Goal: Information Seeking & Learning: Find specific fact

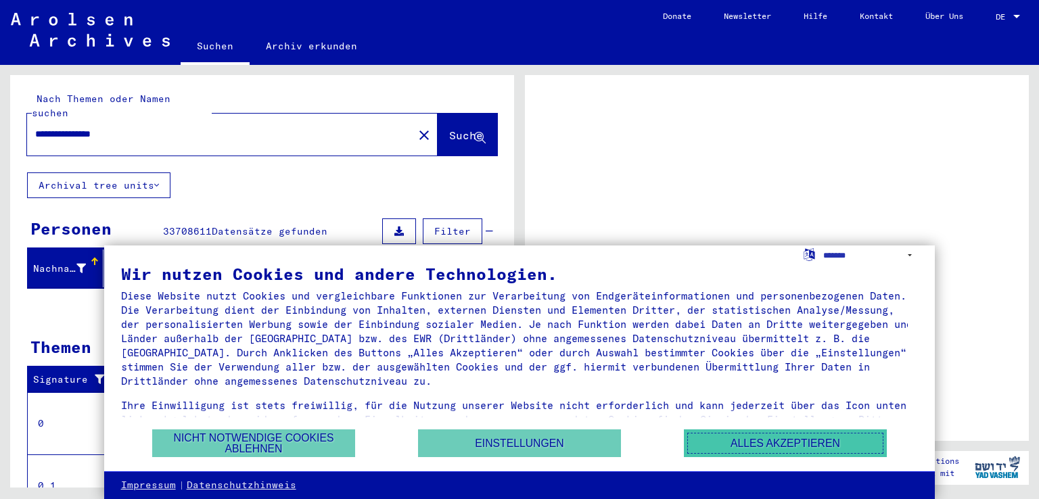
click at [747, 442] on button "Alles akzeptieren" at bounding box center [785, 444] width 203 height 28
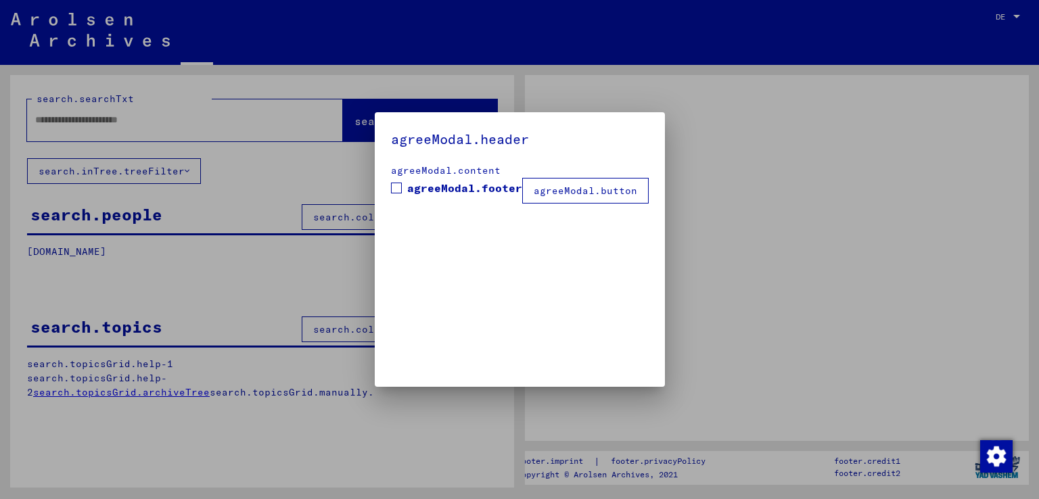
type input "**********"
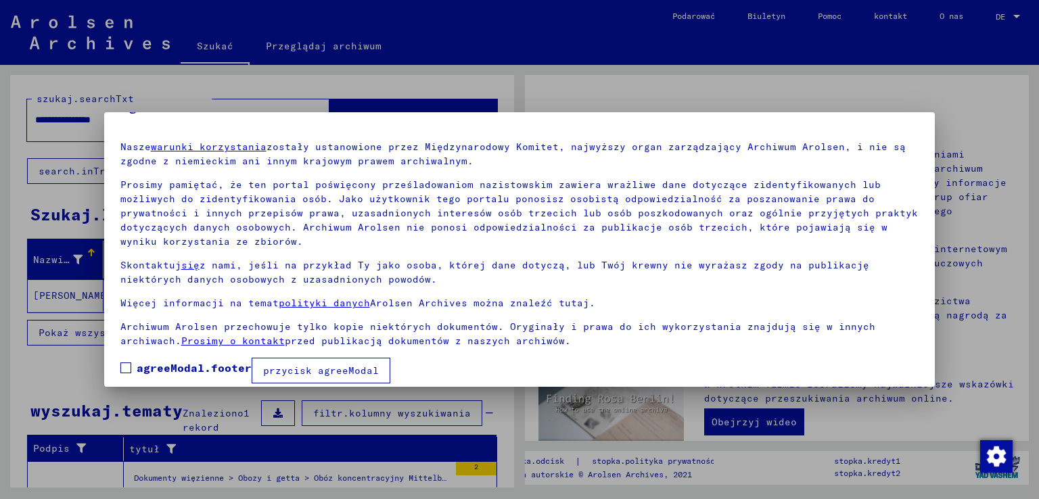
scroll to position [45, 0]
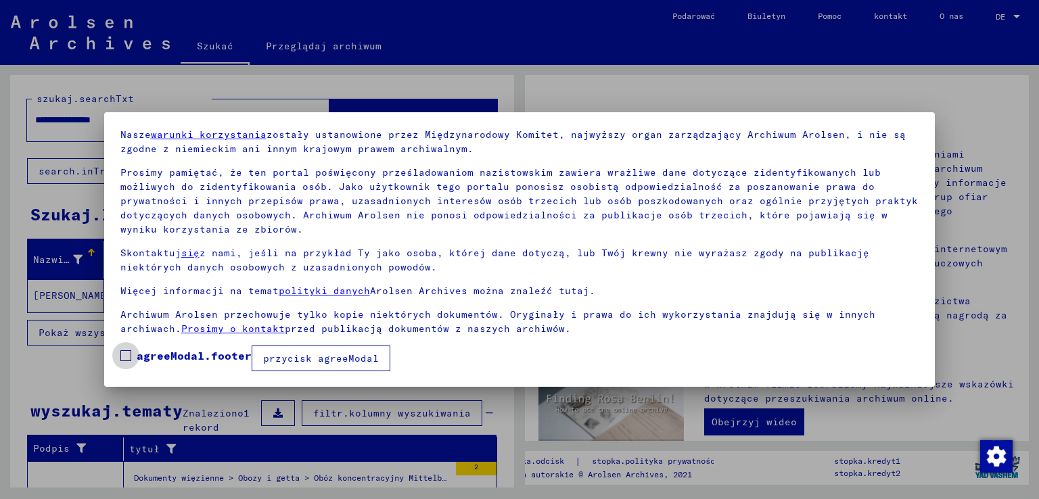
click at [120, 356] on span at bounding box center [125, 355] width 11 height 11
click at [311, 357] on font "przycisk agreeModal" at bounding box center [321, 358] width 116 height 12
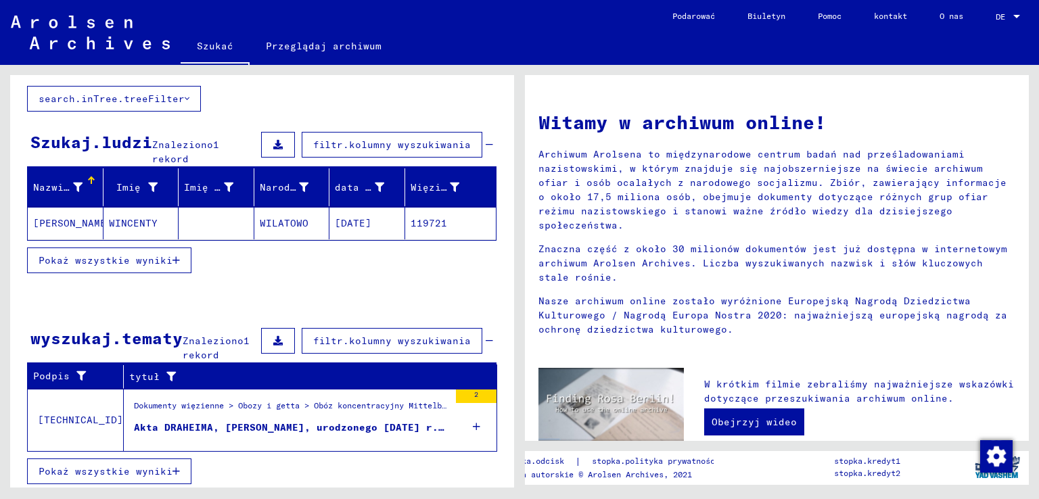
scroll to position [73, 0]
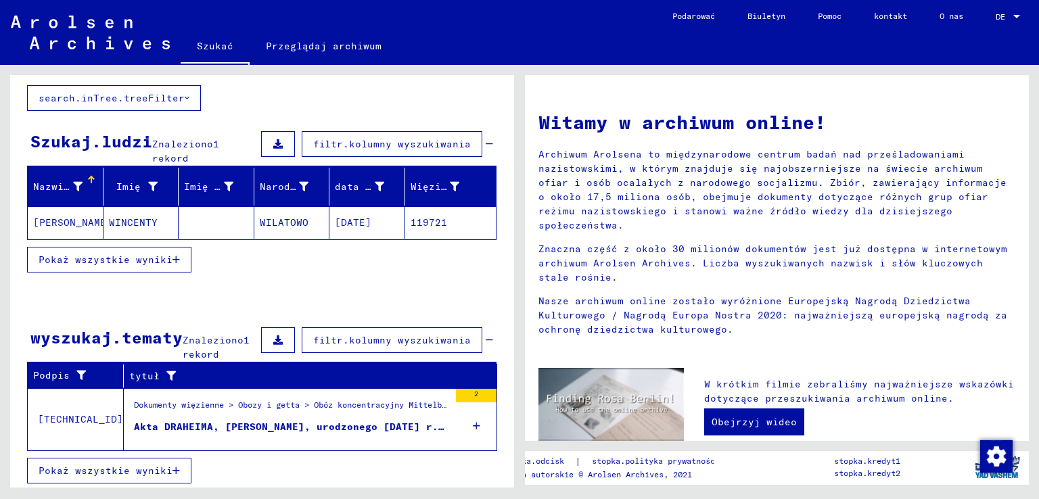
click at [173, 258] on icon "button" at bounding box center [176, 259] width 7 height 9
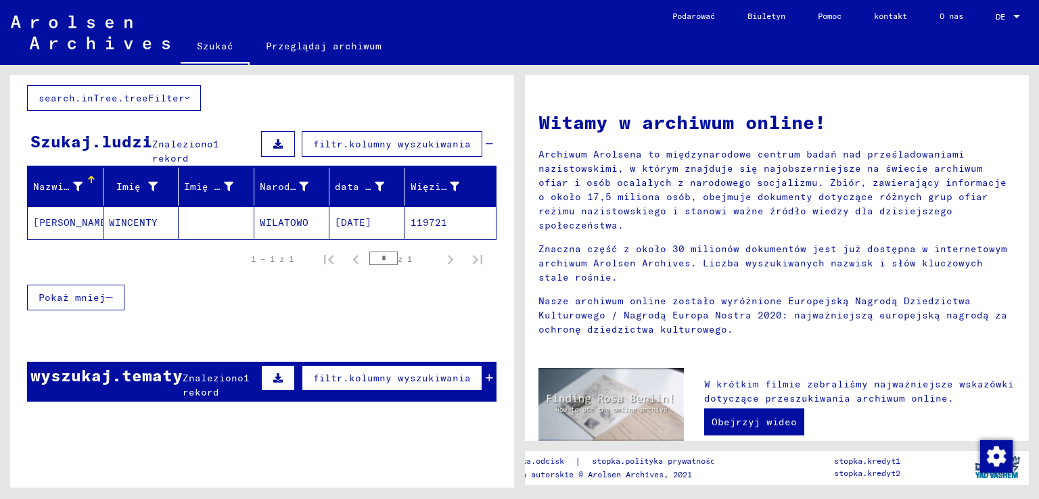
scroll to position [100, 0]
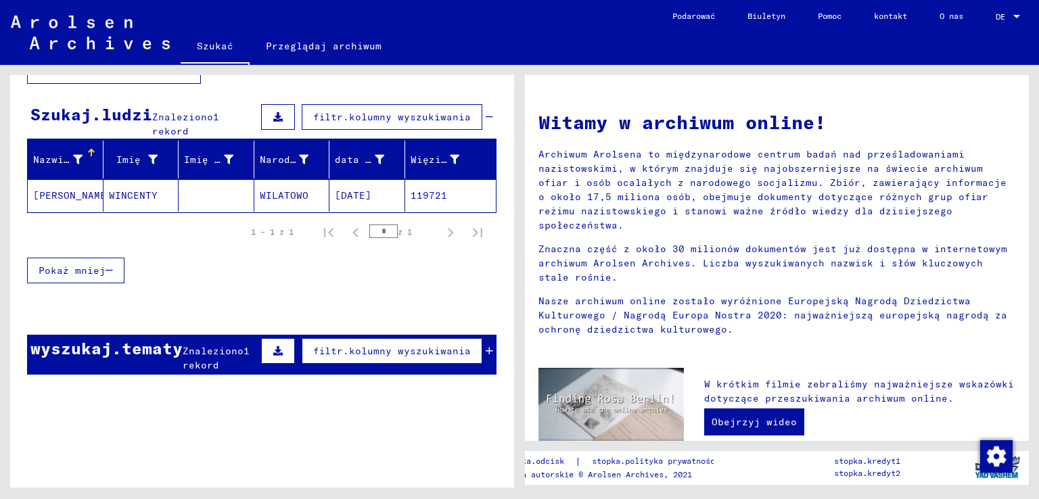
click at [132, 195] on font "WINCENTY" at bounding box center [133, 195] width 49 height 12
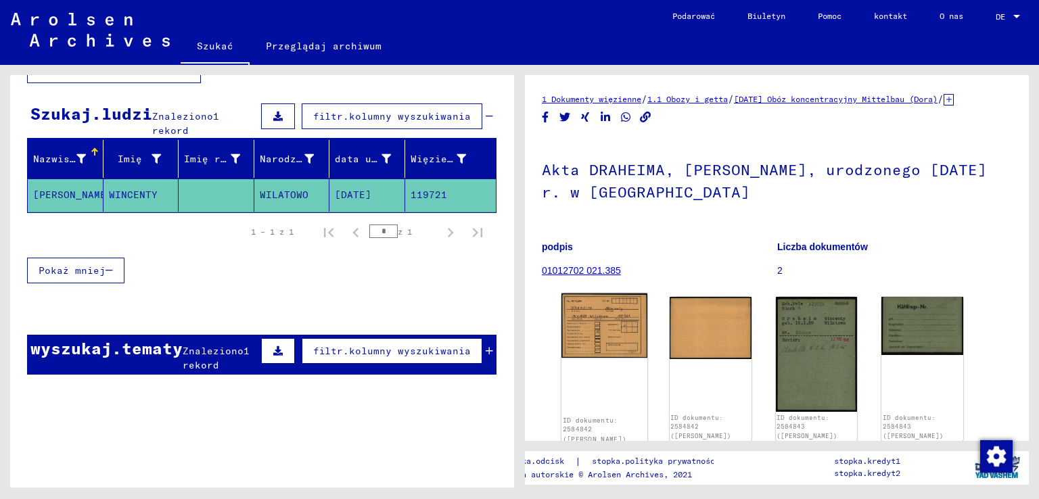
click at [601, 344] on img at bounding box center [605, 326] width 86 height 64
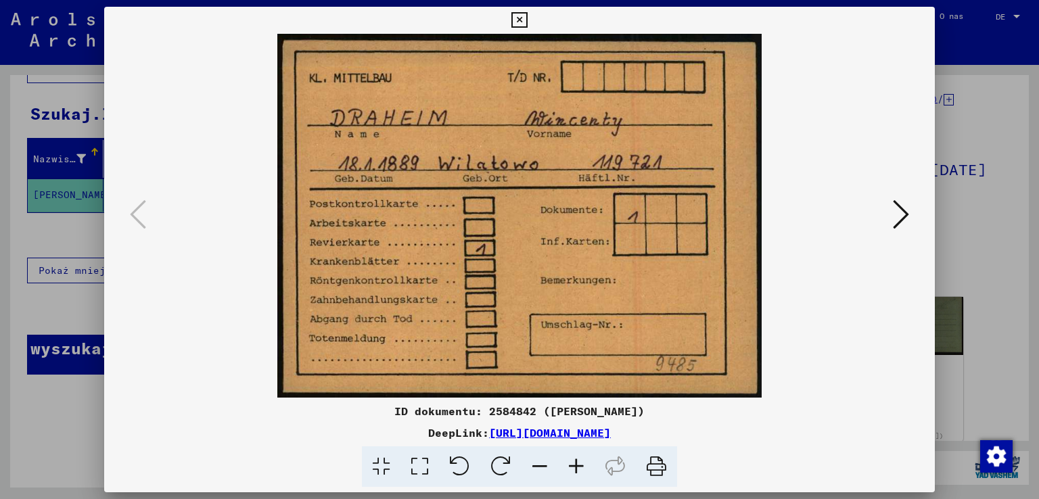
click at [656, 466] on icon at bounding box center [656, 467] width 41 height 41
click at [902, 213] on icon at bounding box center [901, 214] width 16 height 32
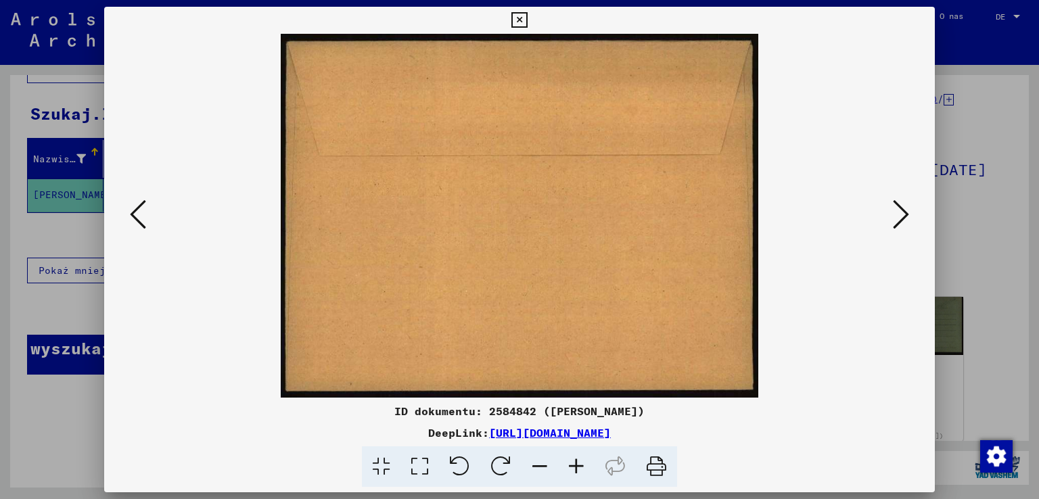
click at [136, 217] on icon at bounding box center [138, 214] width 16 height 32
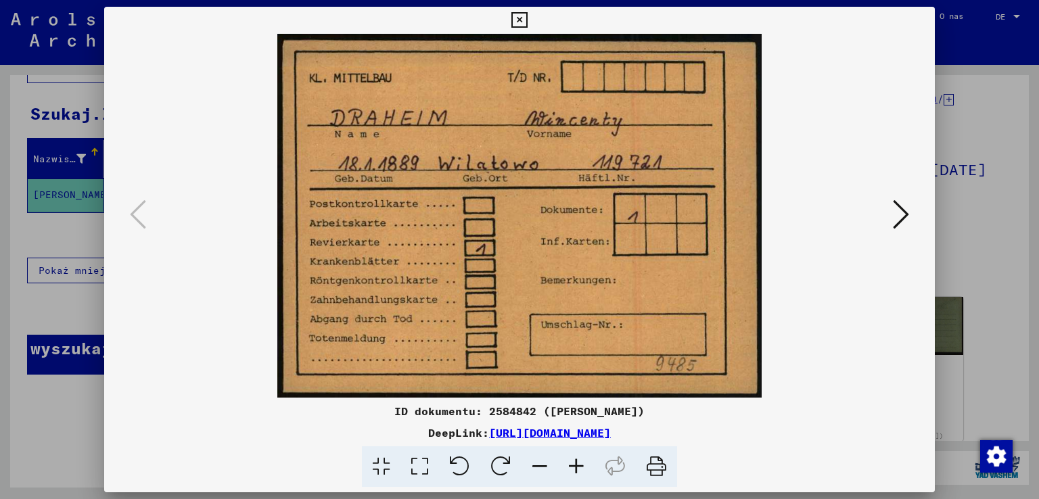
click at [654, 465] on icon at bounding box center [656, 467] width 41 height 41
click at [976, 263] on div at bounding box center [519, 249] width 1039 height 499
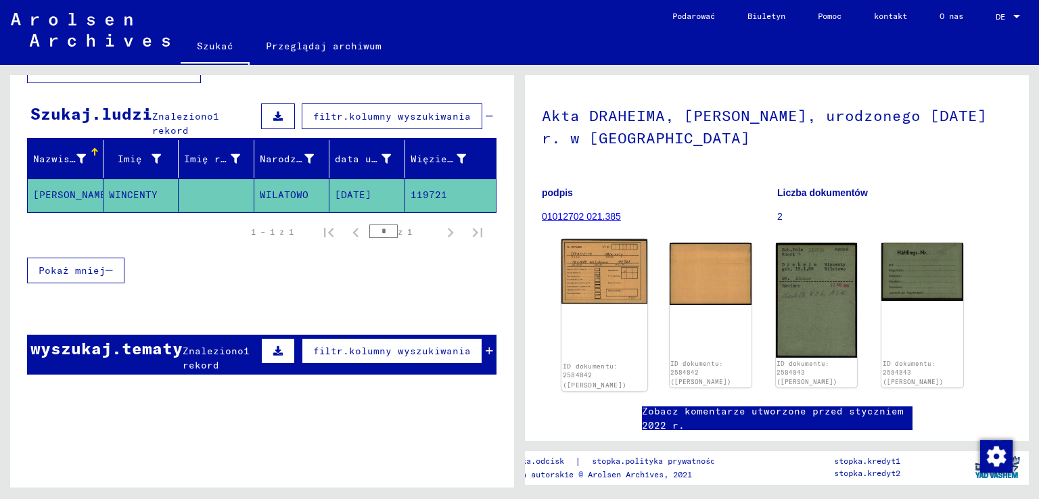
scroll to position [0, 0]
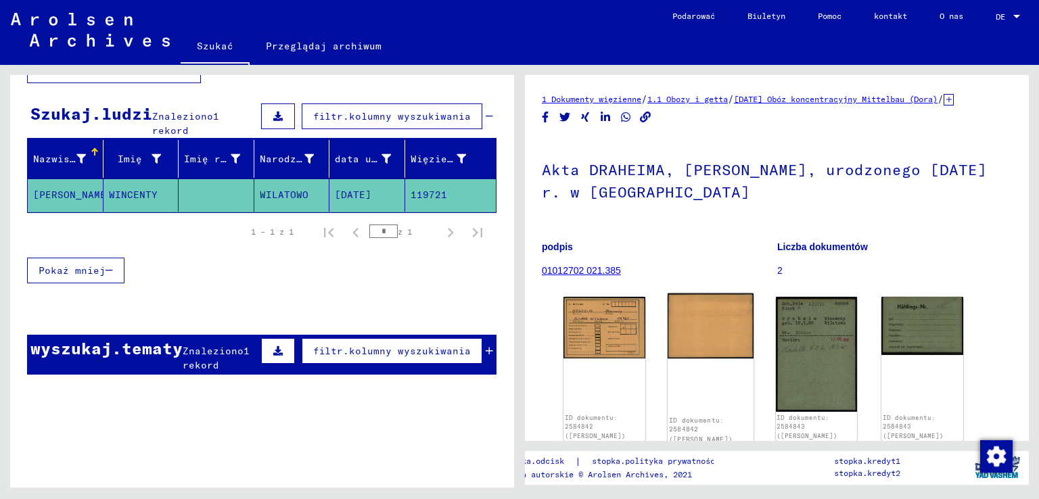
click at [707, 344] on img at bounding box center [711, 327] width 86 height 66
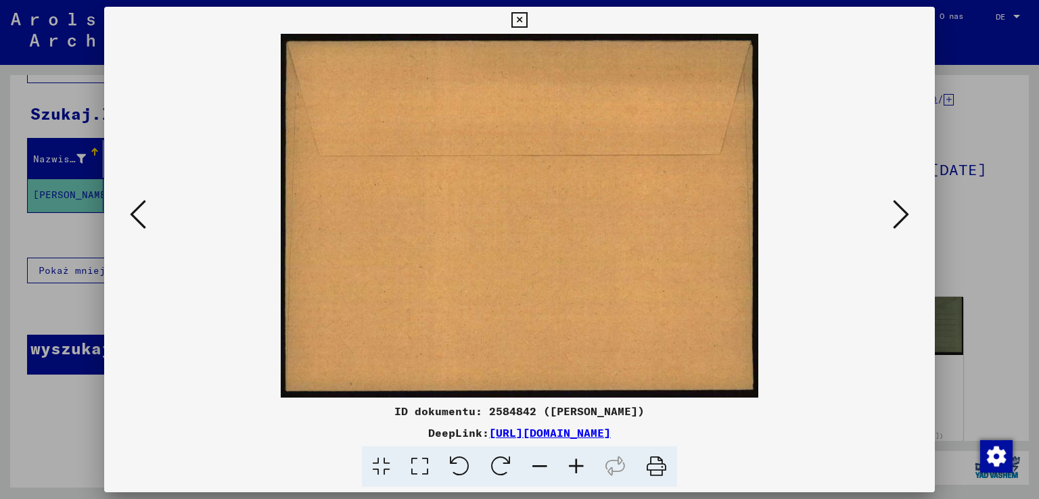
click at [904, 214] on icon at bounding box center [901, 214] width 16 height 32
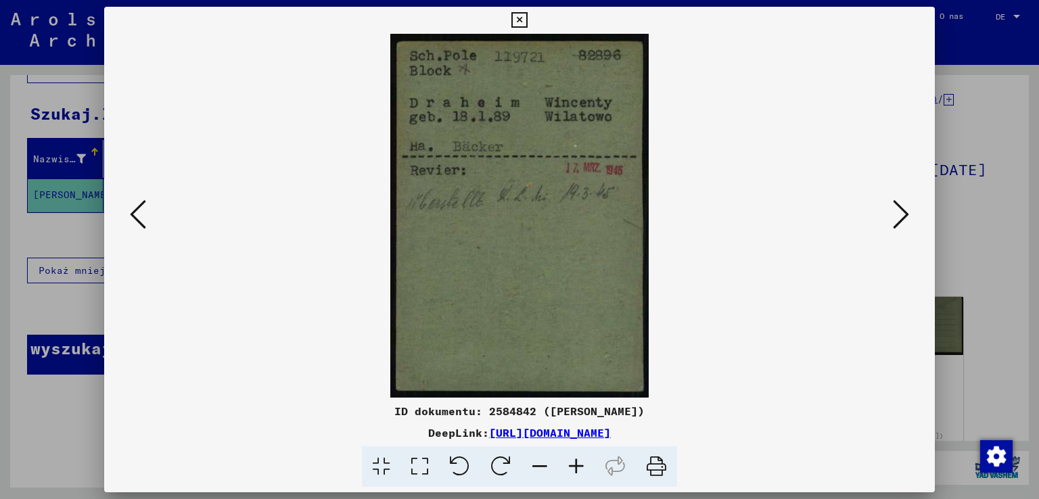
click at [655, 466] on icon at bounding box center [656, 467] width 41 height 41
click at [901, 213] on icon at bounding box center [901, 214] width 16 height 32
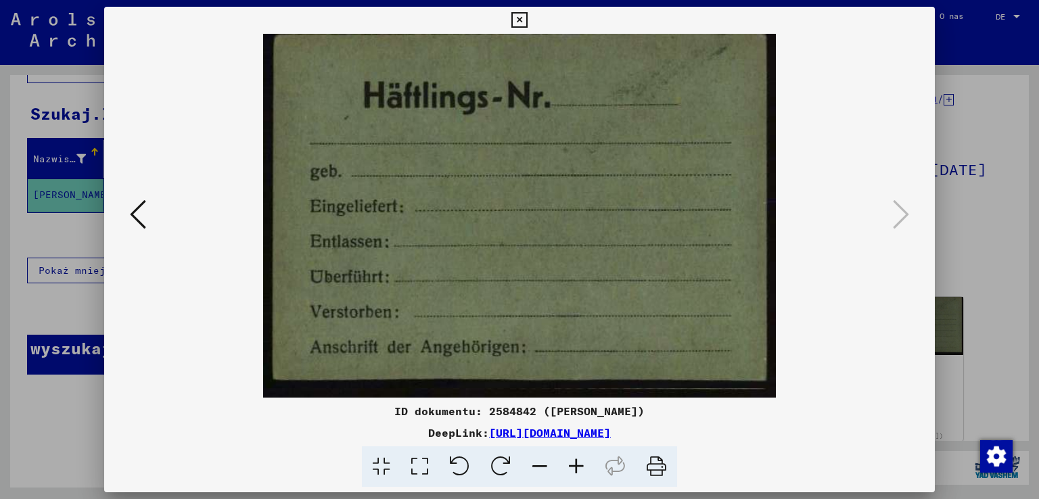
click at [652, 468] on icon at bounding box center [656, 467] width 41 height 41
click at [501, 434] on font "[URL][DOMAIN_NAME]" at bounding box center [550, 433] width 122 height 14
drag, startPoint x: 386, startPoint y: 408, endPoint x: 677, endPoint y: 415, distance: 291.0
click at [677, 415] on div "ID dokumentu: 2584842 ([PERSON_NAME])" at bounding box center [520, 411] width 832 height 16
click at [201, 355] on img at bounding box center [519, 216] width 739 height 364
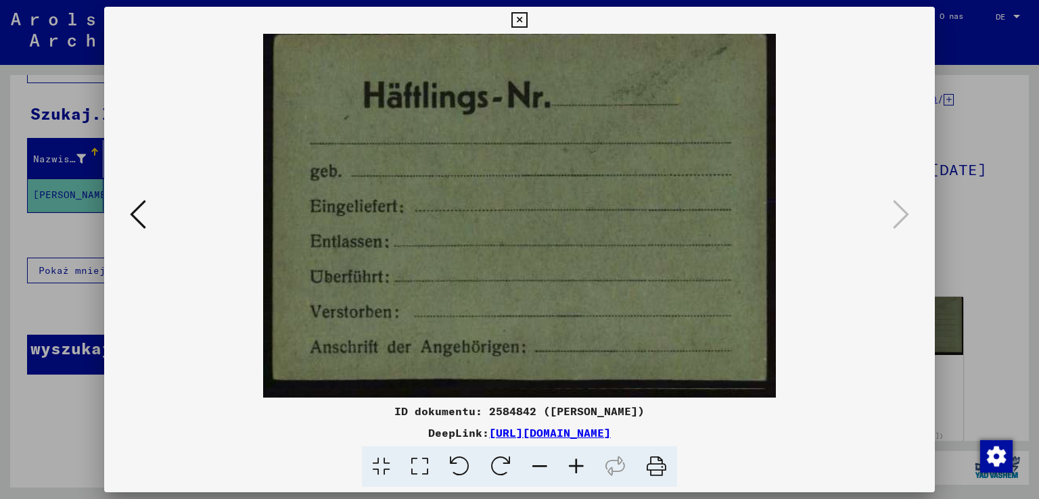
click at [130, 212] on icon at bounding box center [138, 214] width 16 height 32
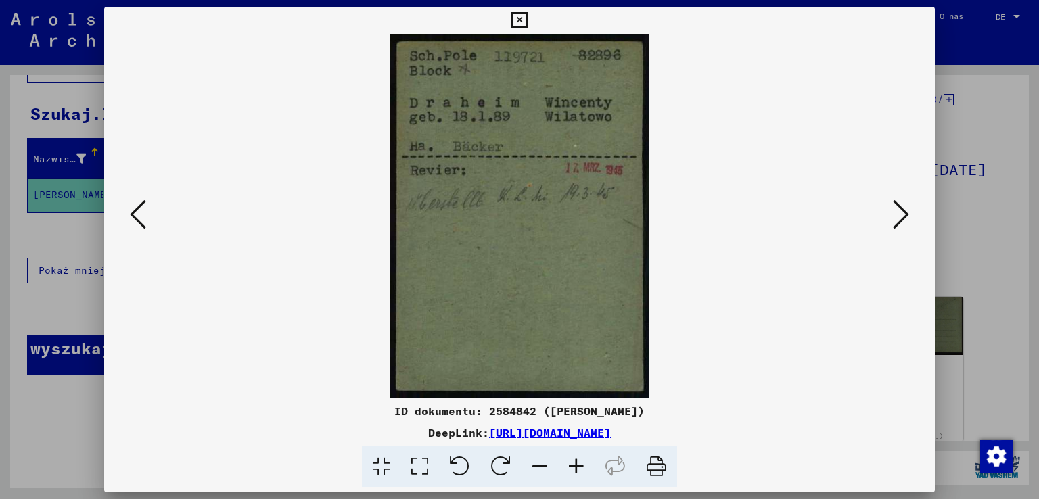
click at [131, 212] on icon at bounding box center [138, 214] width 16 height 32
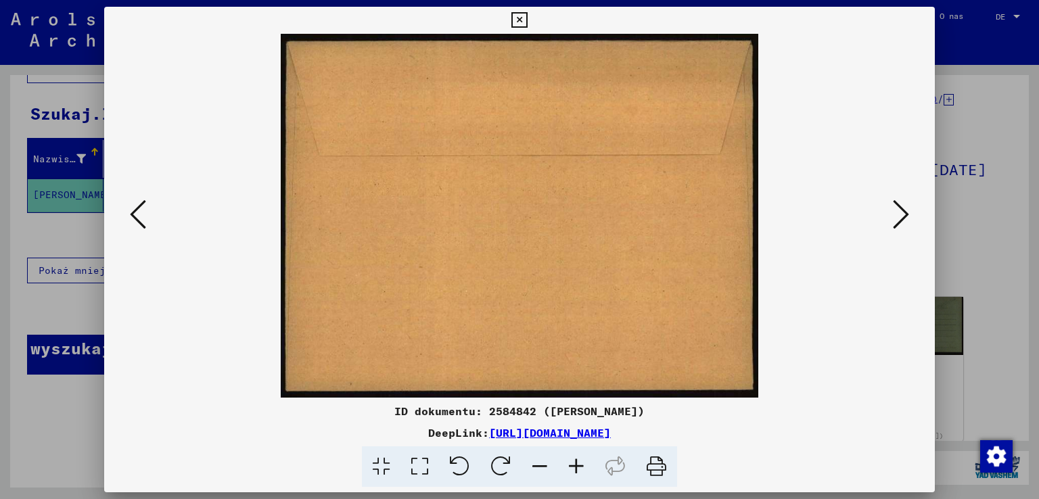
click at [131, 212] on icon at bounding box center [138, 214] width 16 height 32
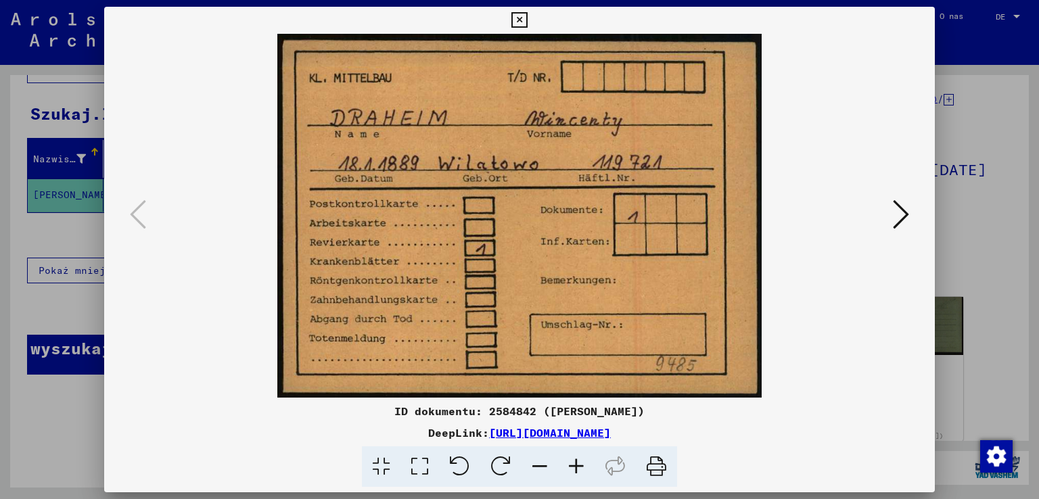
click at [611, 428] on font "[URL][DOMAIN_NAME]" at bounding box center [550, 433] width 122 height 14
